Goal: Transaction & Acquisition: Book appointment/travel/reservation

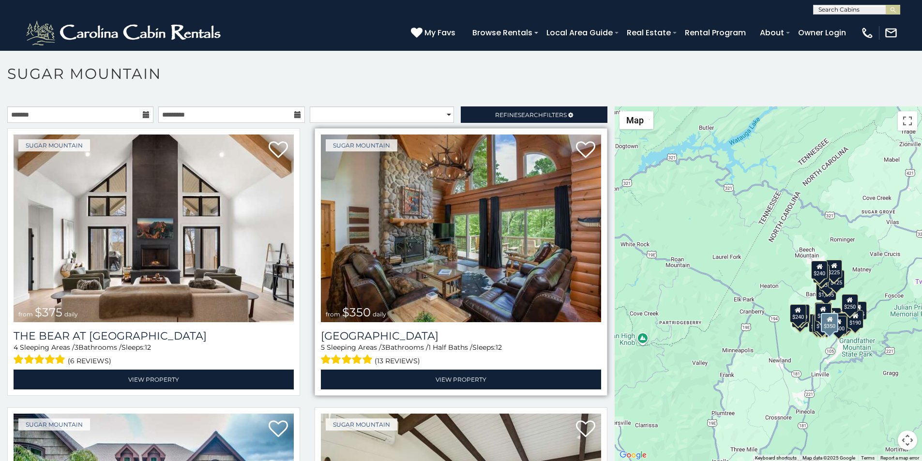
scroll to position [60, 0]
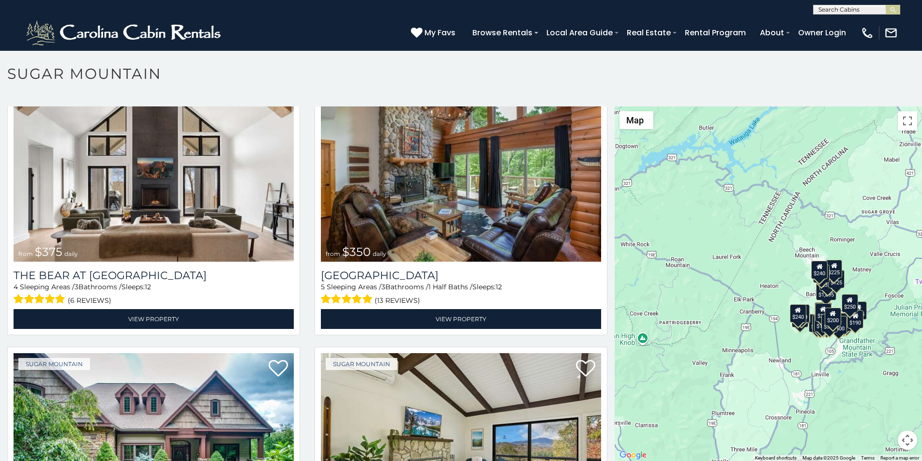
click at [345, 458] on p at bounding box center [461, 288] width 922 height 365
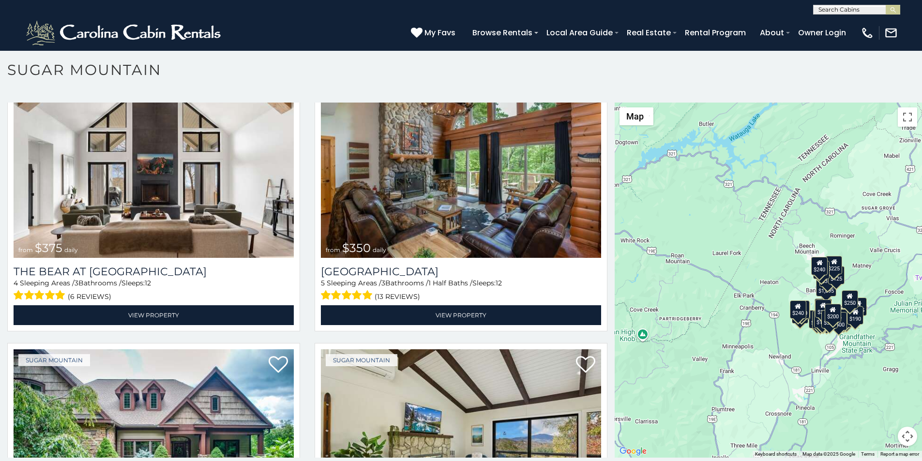
click at [334, 36] on div "[PHONE_NUMBER] My Favs Browse Rentals Local Area Guide Activities & Attractions…" at bounding box center [461, 33] width 922 height 36
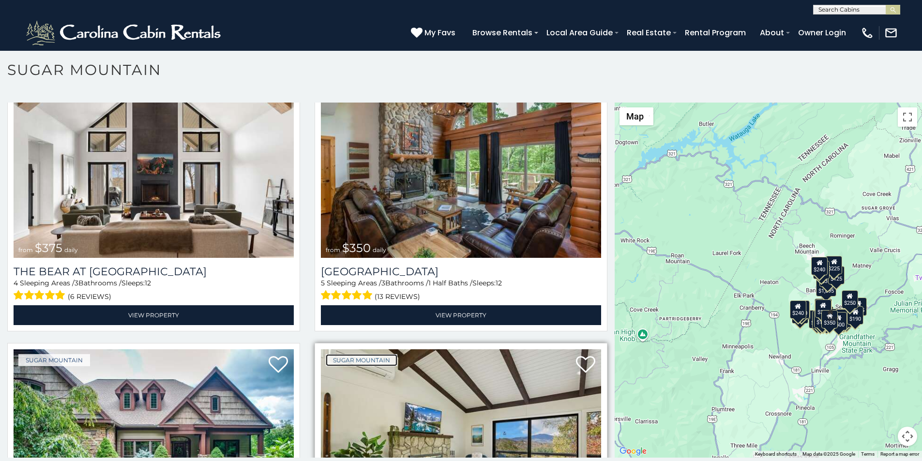
click at [335, 354] on link "Sugar Mountain" at bounding box center [362, 360] width 72 height 12
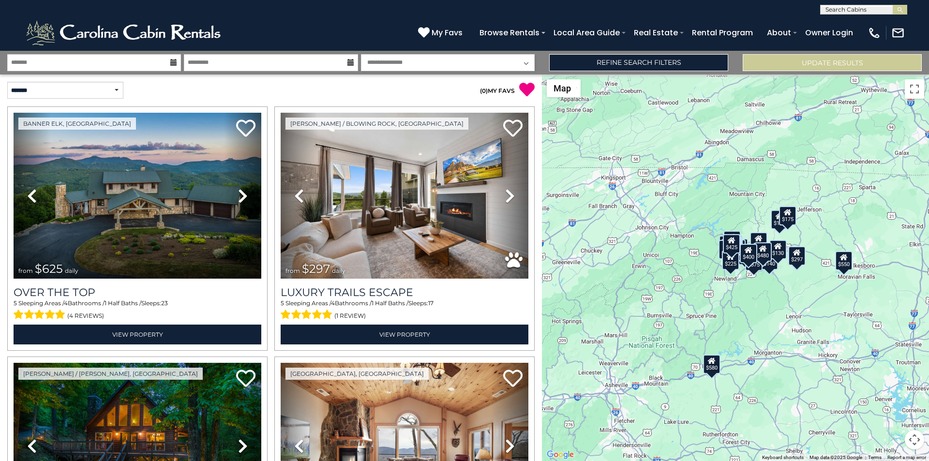
click at [929, 263] on div "$625 $297 $175 $300 $580 $290 $424 $395 $270 $185 $230 $550 $349 $230 $160 $325…" at bounding box center [735, 268] width 387 height 387
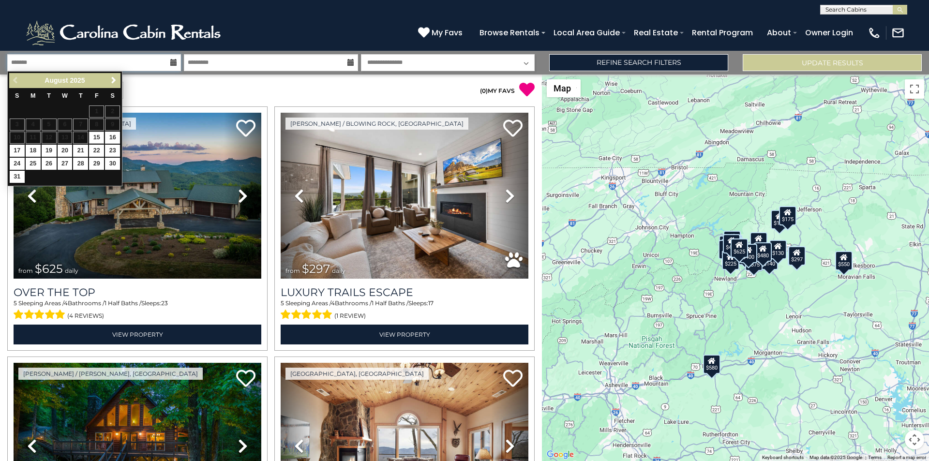
click at [42, 64] on input "text" at bounding box center [94, 62] width 174 height 17
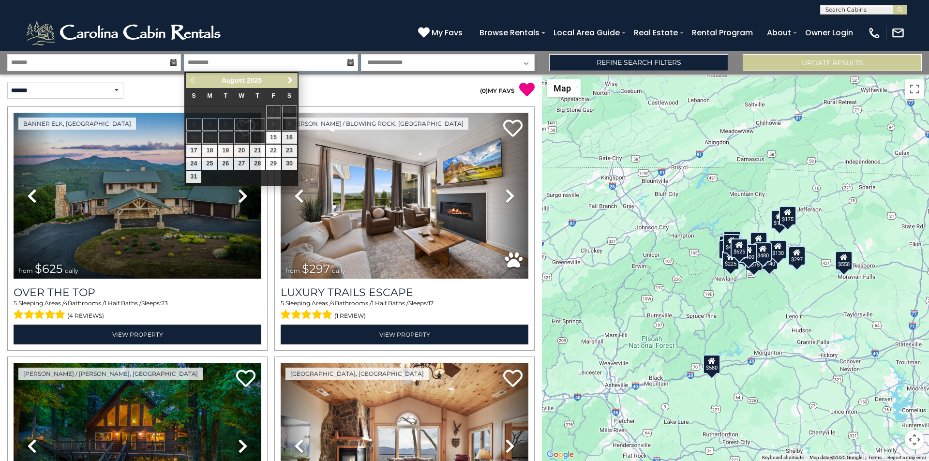
click at [201, 67] on input "text" at bounding box center [271, 62] width 174 height 17
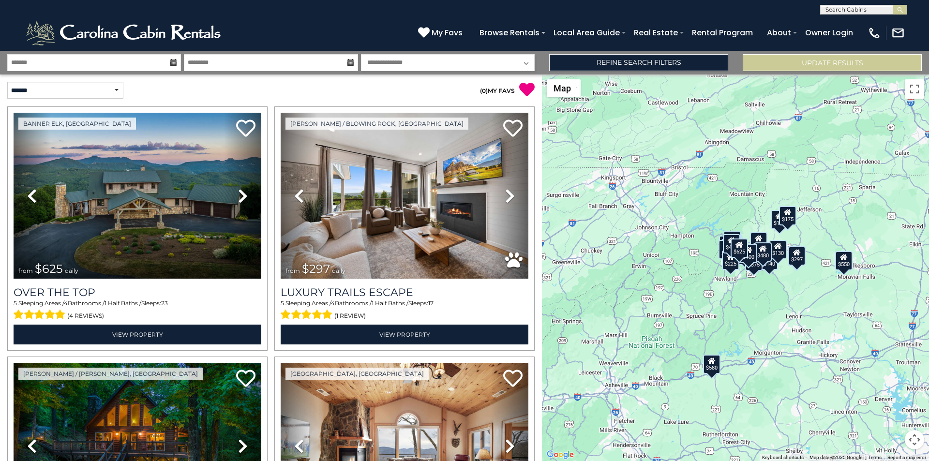
click at [396, 66] on select "**********" at bounding box center [448, 62] width 174 height 17
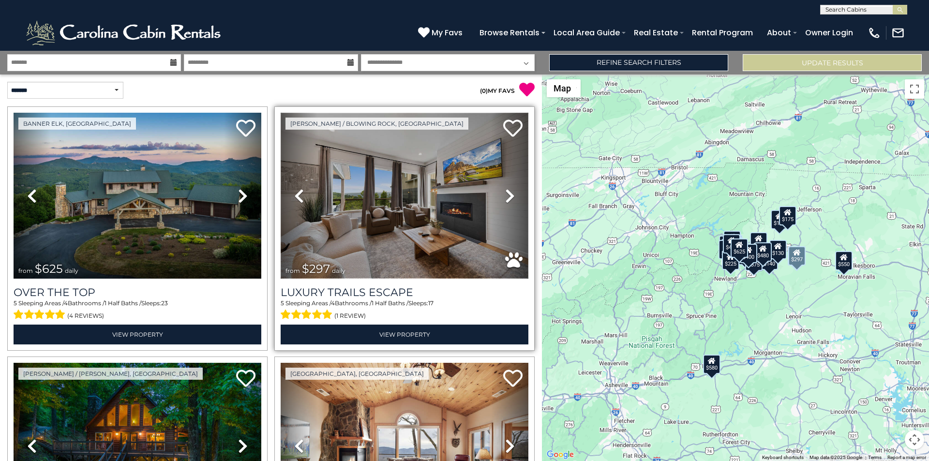
click at [427, 173] on img at bounding box center [405, 196] width 248 height 166
